Goal: Task Accomplishment & Management: Use online tool/utility

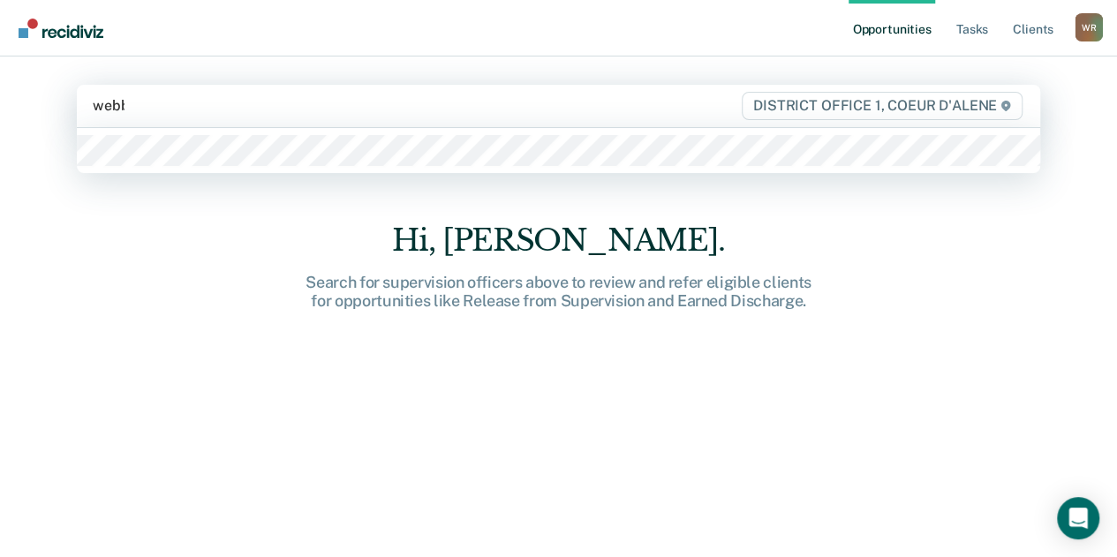
type input "[PERSON_NAME]"
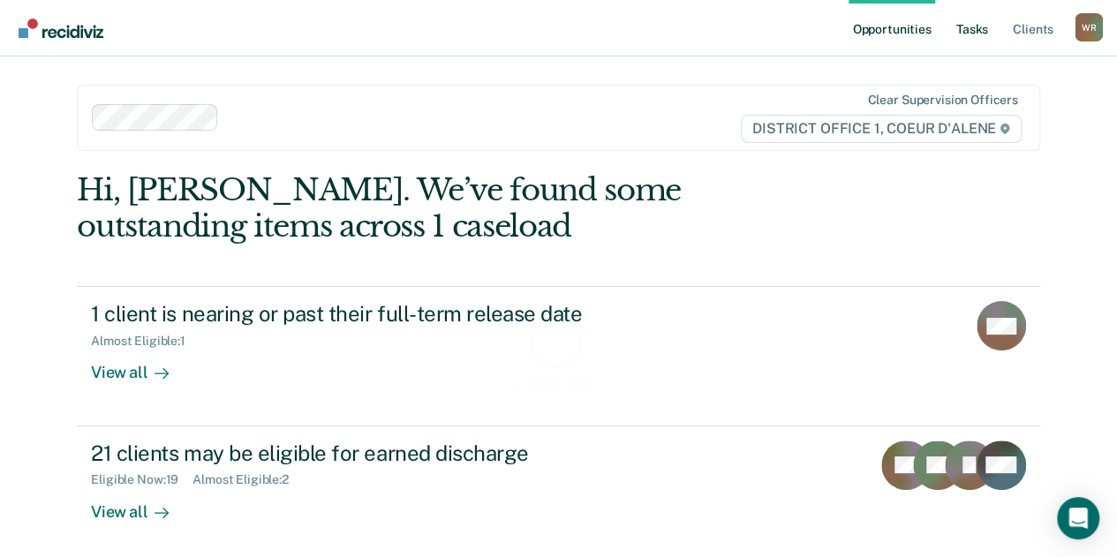
click at [989, 40] on link "Tasks" at bounding box center [972, 28] width 39 height 57
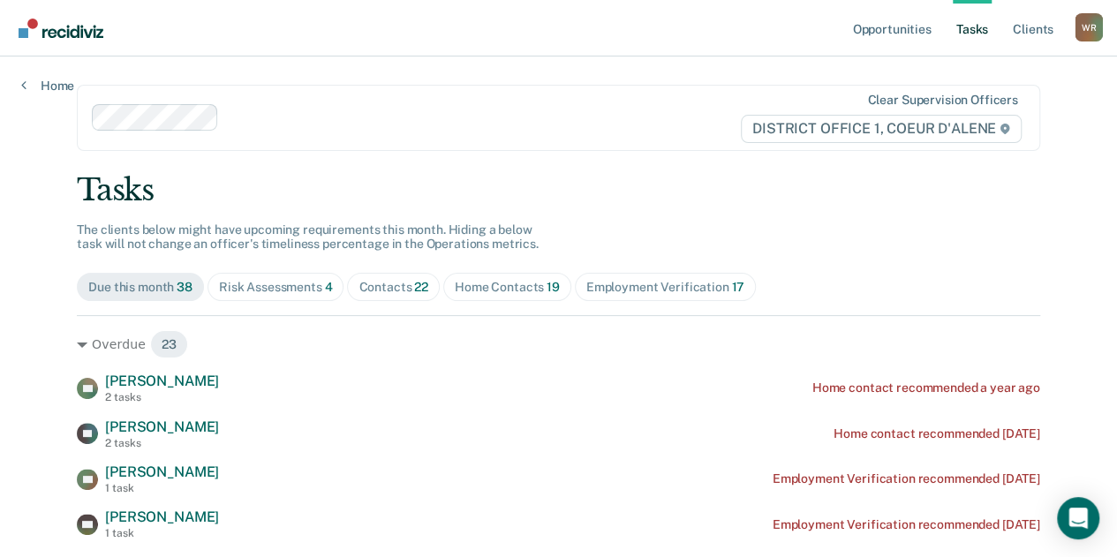
click at [390, 282] on div "Contacts 22" at bounding box center [394, 287] width 70 height 15
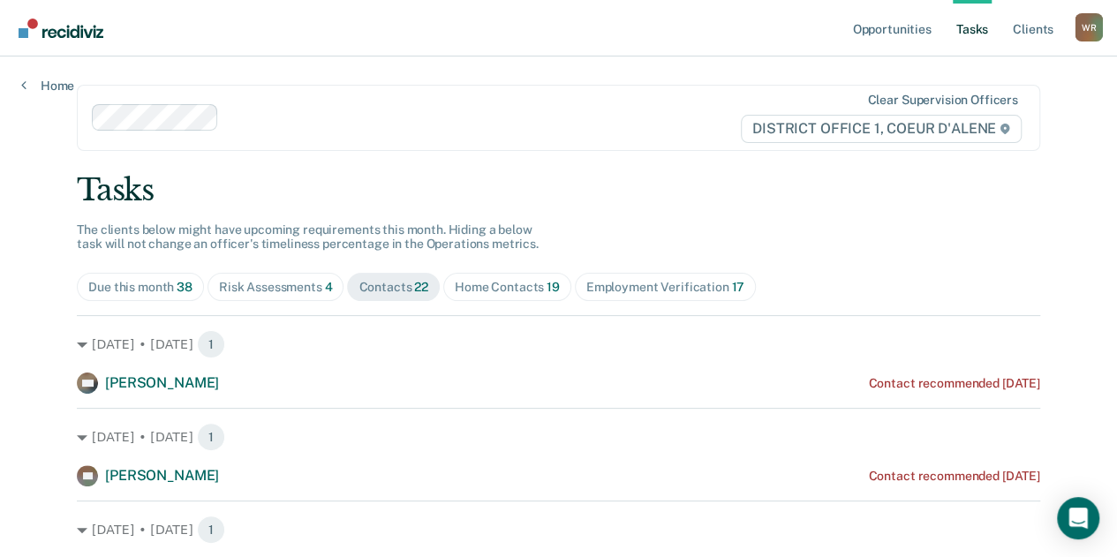
click at [325, 284] on span "4" at bounding box center [329, 287] width 8 height 14
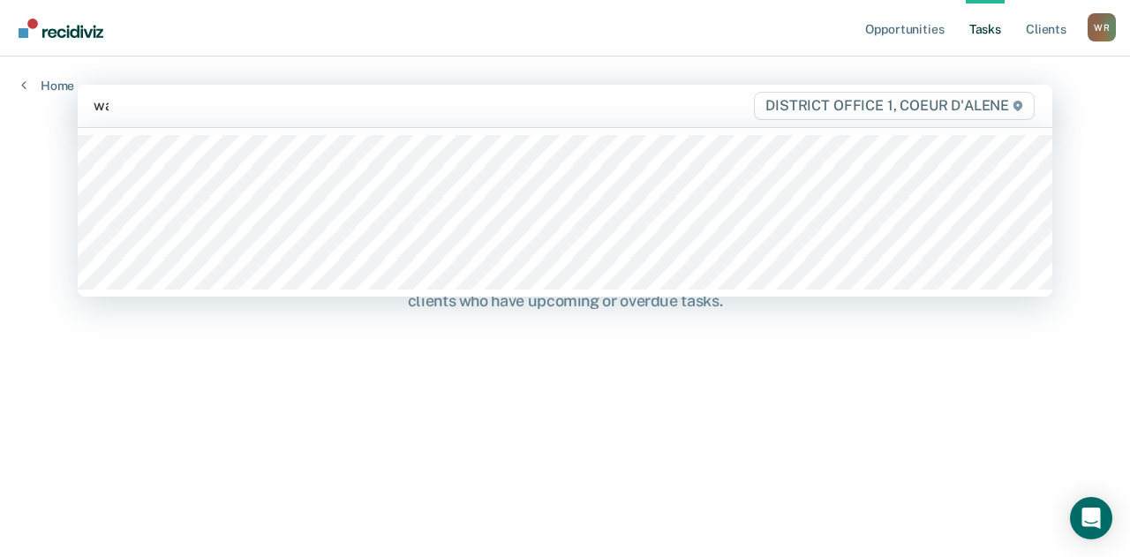
type input "wal"
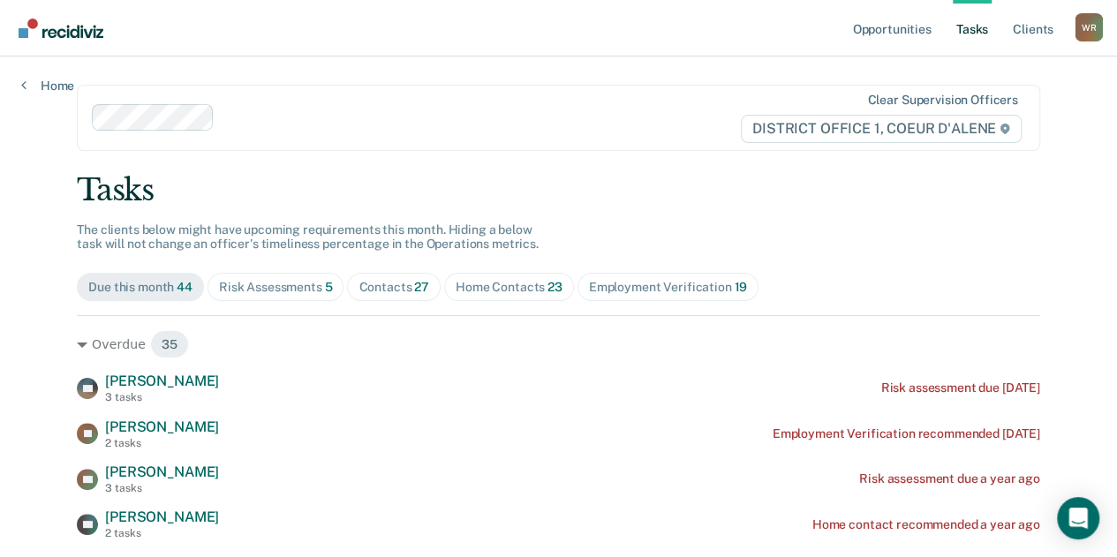
click at [401, 294] on span "Contacts 27" at bounding box center [394, 287] width 94 height 28
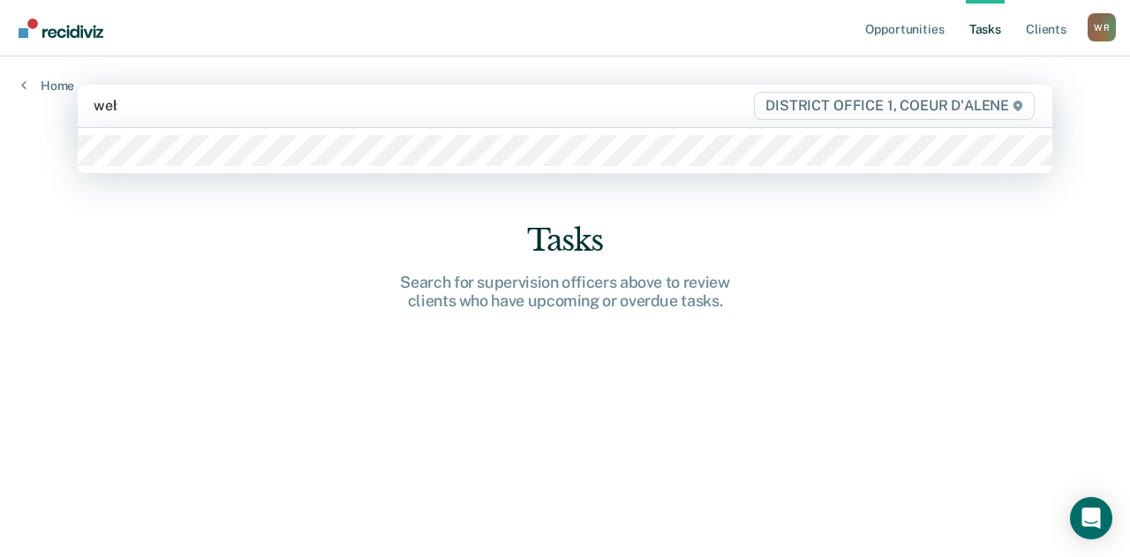
type input "[PERSON_NAME]"
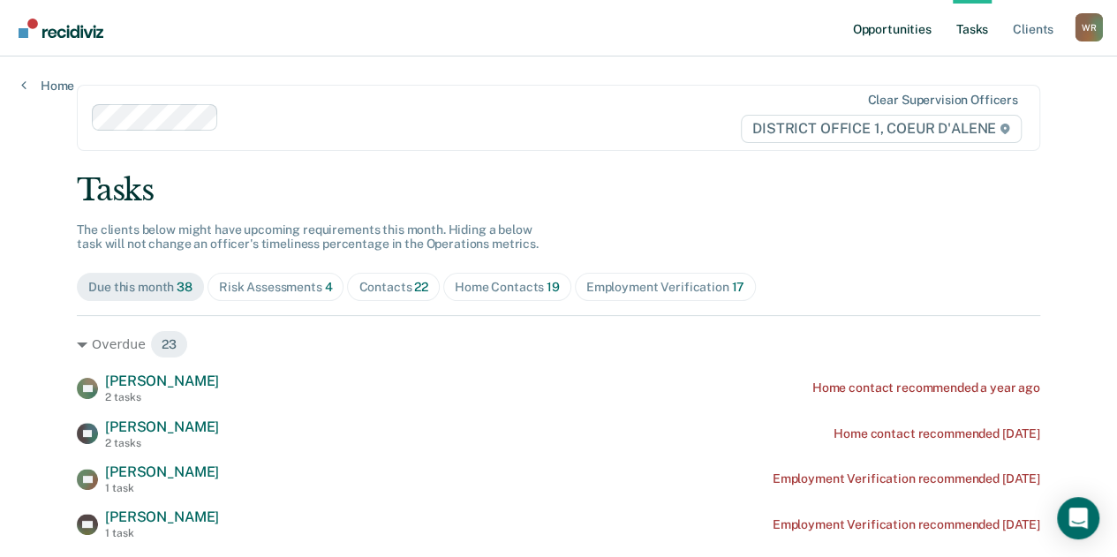
click at [897, 26] on link "Opportunities" at bounding box center [892, 28] width 86 height 57
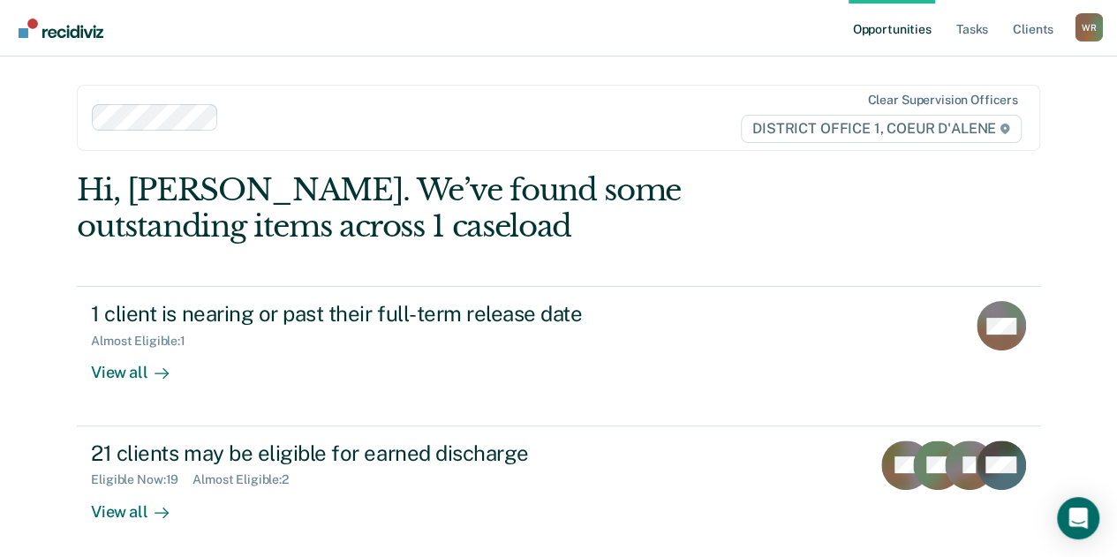
scroll to position [51, 0]
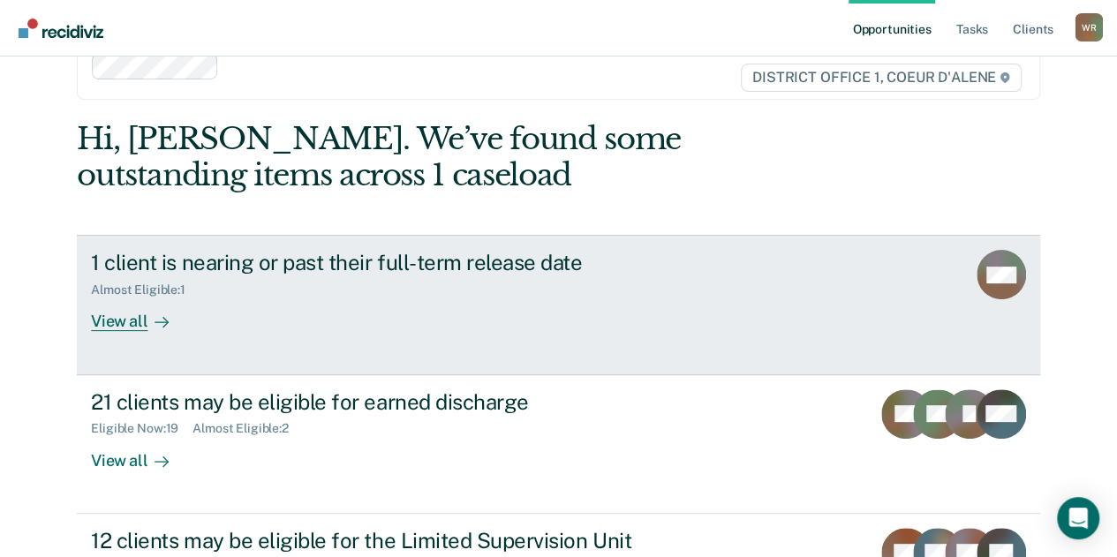
click at [168, 329] on div "View all" at bounding box center [140, 315] width 99 height 34
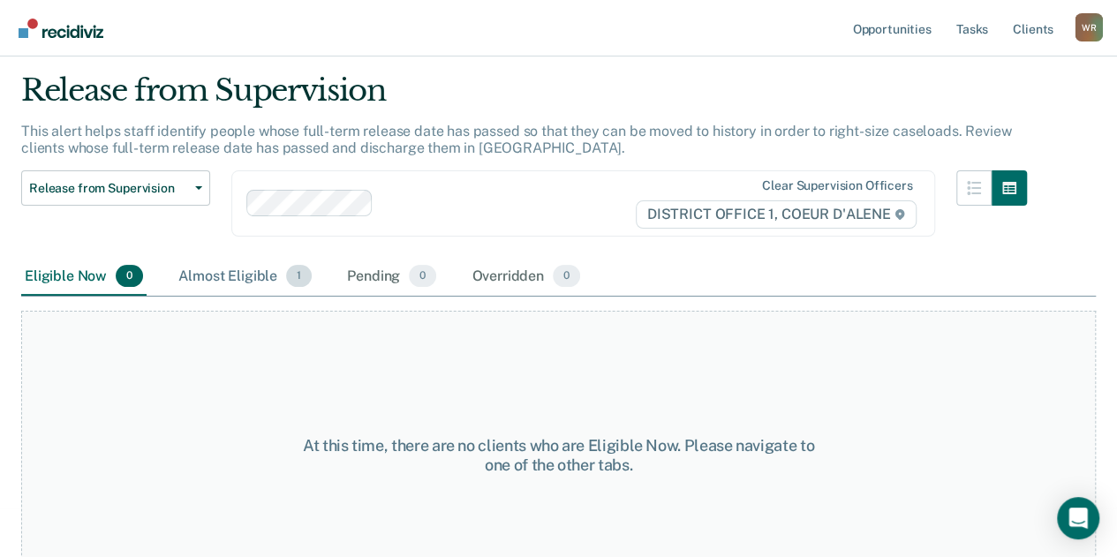
click at [265, 278] on div "Almost Eligible 1" at bounding box center [245, 277] width 140 height 39
